Goal: Information Seeking & Learning: Learn about a topic

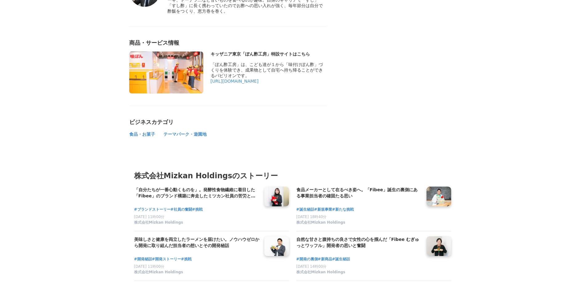
scroll to position [2550, 0]
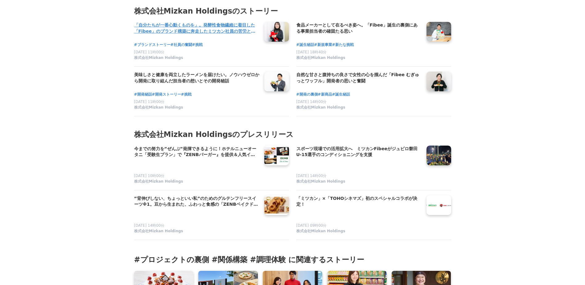
click at [254, 35] on h4 "「自分たちが一番心動くものを」。発酵性食物繊維に着目した「Fibee」のブランド構築に奔走したミツカン社員の苦労と挑戦" at bounding box center [196, 28] width 125 height 13
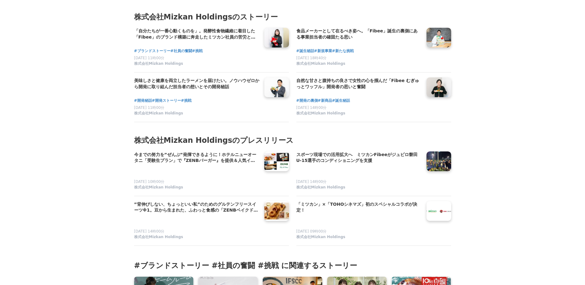
scroll to position [3125, 0]
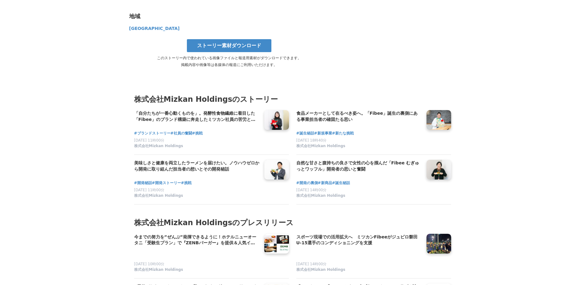
click at [345, 105] on article "食品メーカーとして在るべき姿へ。「Fibee」誕生の裏側にある事業担当者の確固たる思い #誕生秘話 #新規事業 #新たな挑戦" at bounding box center [373, 130] width 155 height 50
click at [345, 110] on h4 "食品メーカーとして在るべき姿へ。「Fibee」誕生の裏側にある事業担当者の確固たる思い" at bounding box center [358, 116] width 125 height 13
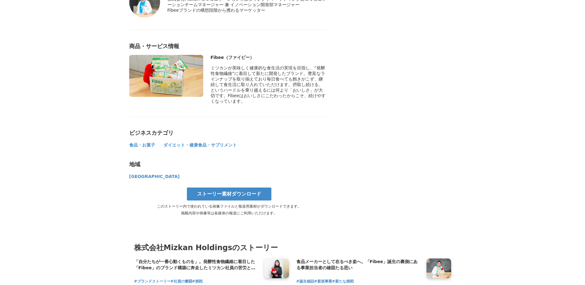
scroll to position [3208, 0]
